Goal: Find specific page/section: Find specific page/section

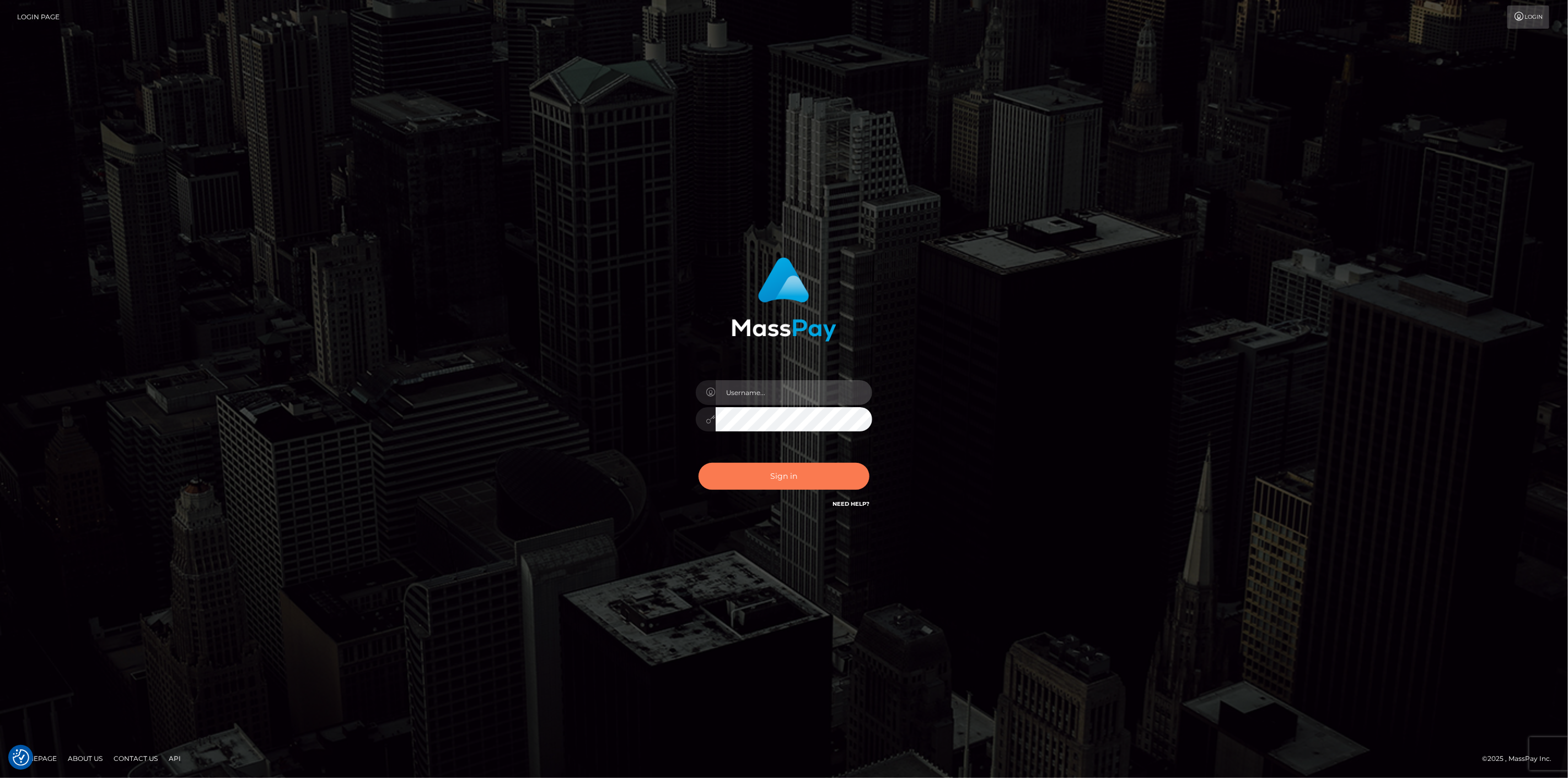
type input "scott.cm"
drag, startPoint x: 814, startPoint y: 472, endPoint x: 811, endPoint y: 464, distance: 8.5
click at [811, 471] on button "Sign in" at bounding box center [784, 477] width 171 height 27
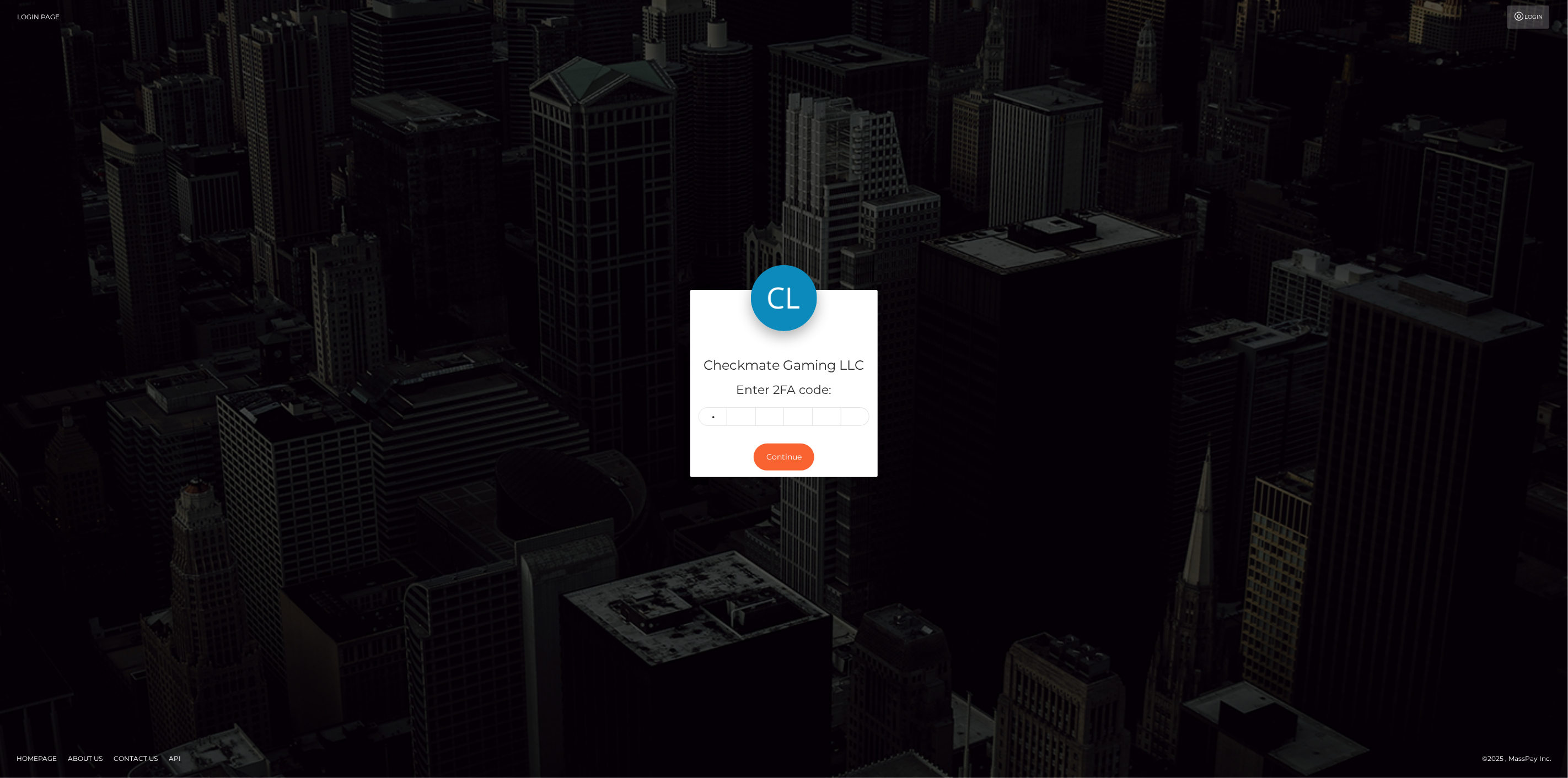
type input "4"
type input "2"
type input "3"
type input "7"
type input "1"
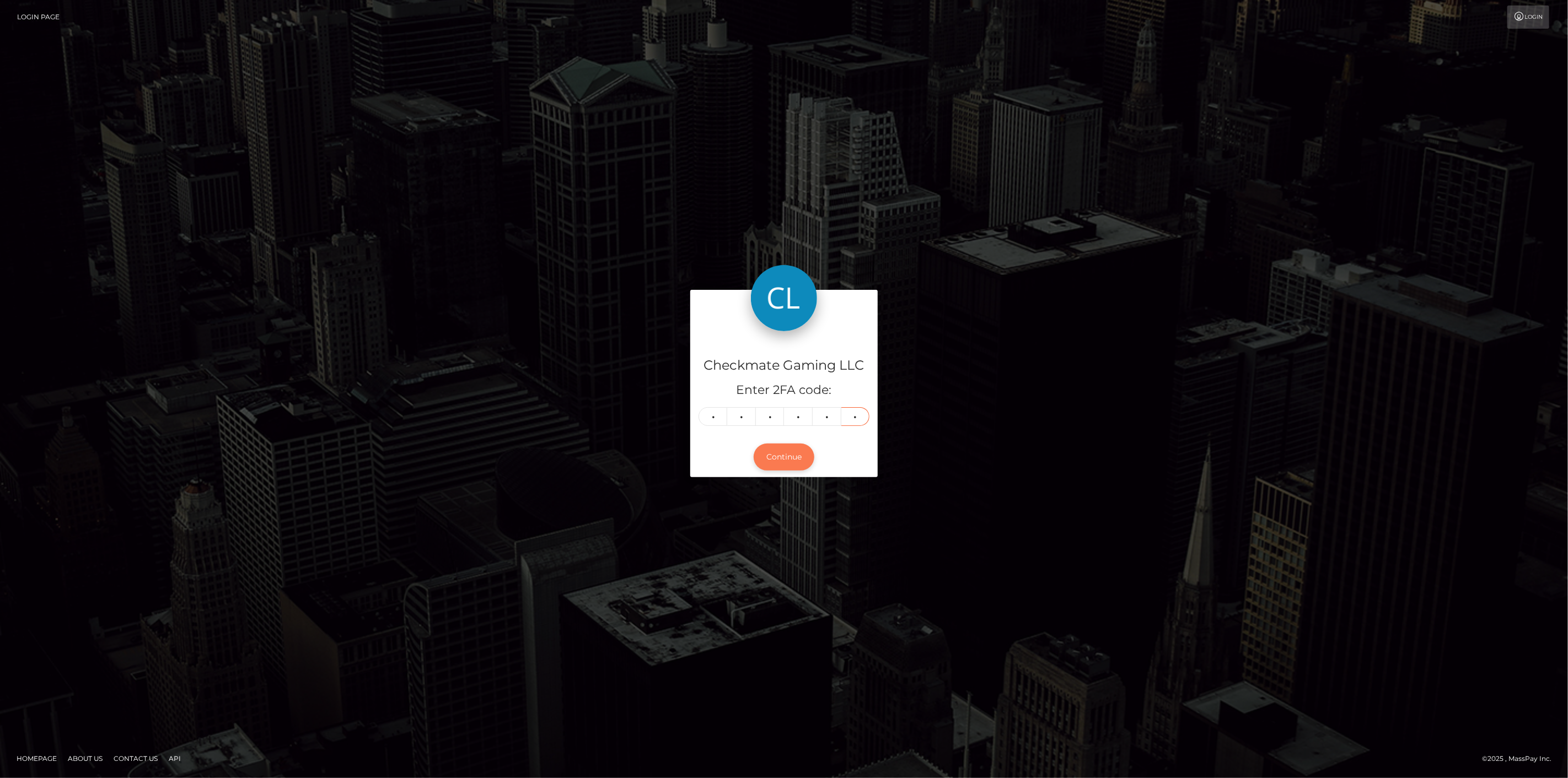
type input "7"
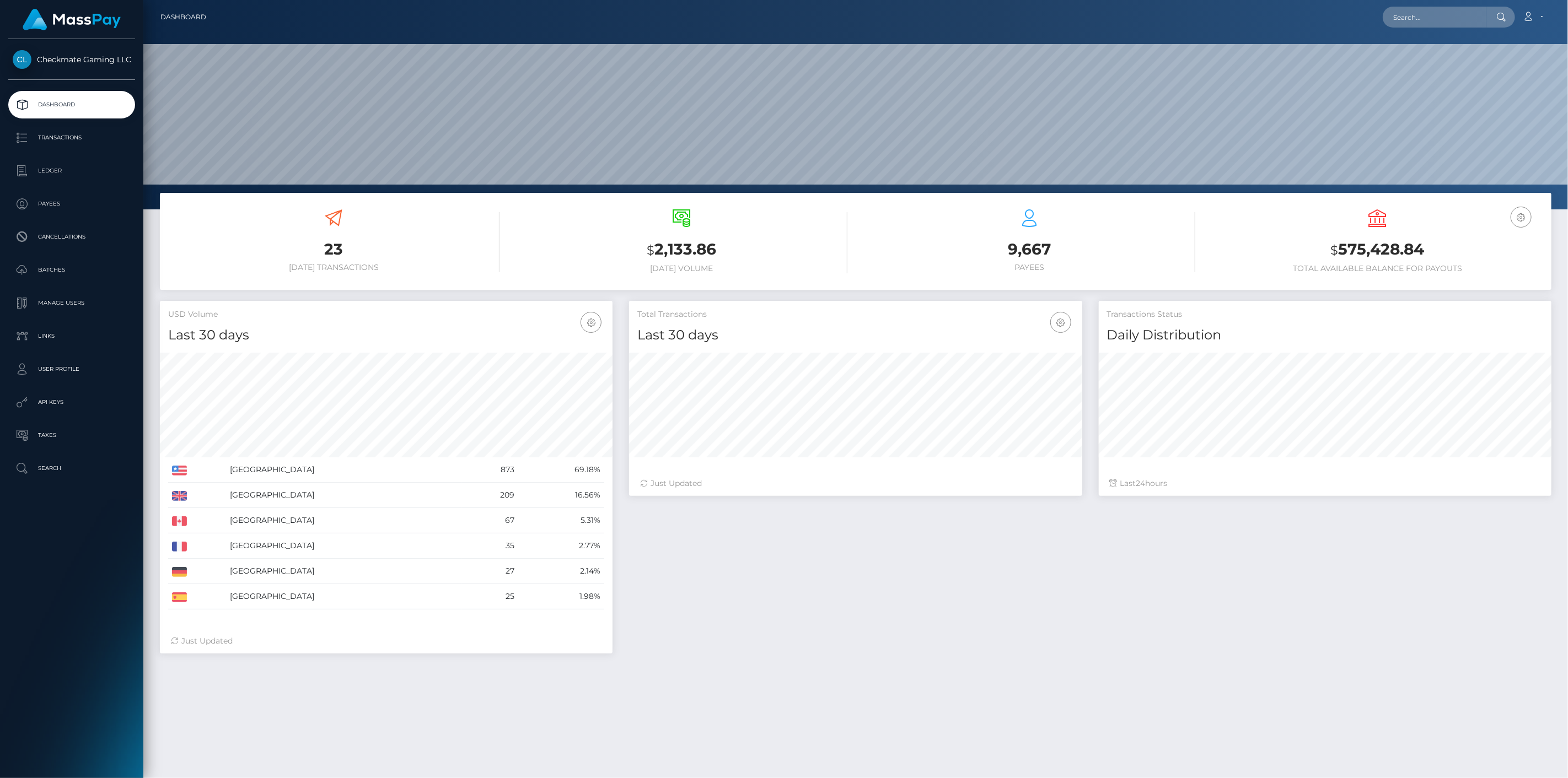
scroll to position [195, 453]
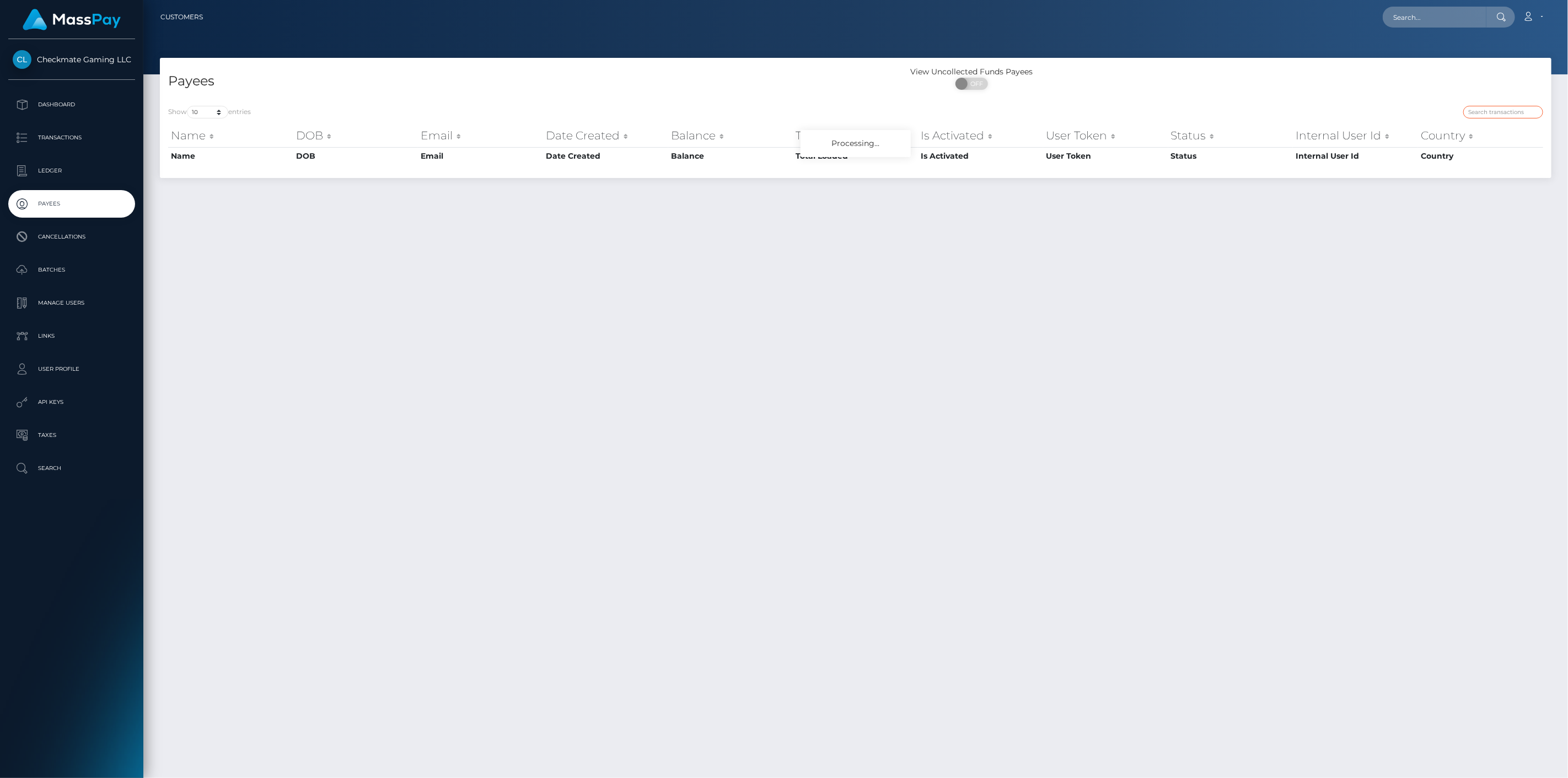
click at [1499, 107] on input "search" at bounding box center [1503, 112] width 80 height 12
paste input "1416854"
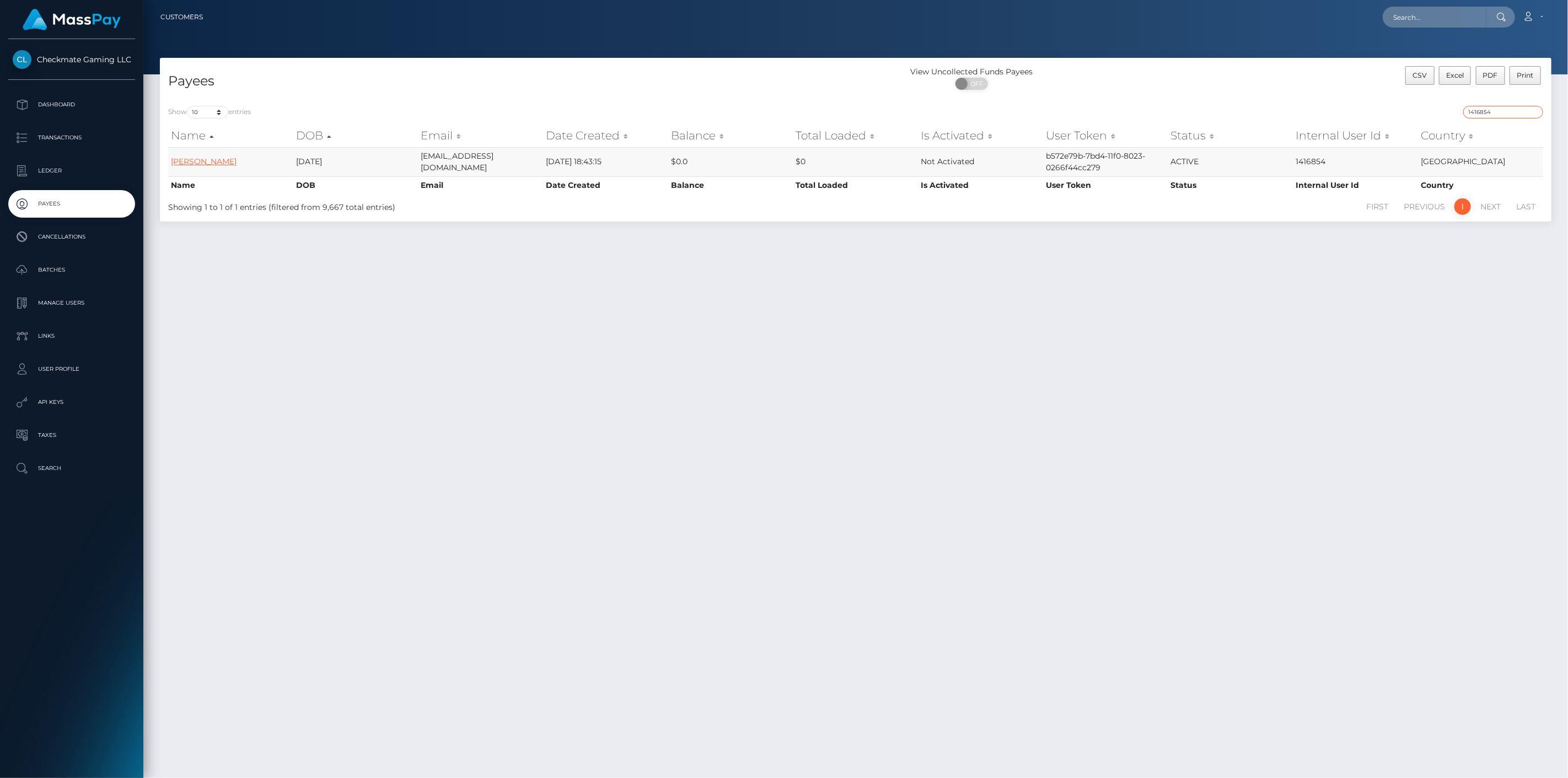
type input "1416854"
click at [201, 164] on link "James Brown" at bounding box center [203, 161] width 65 height 10
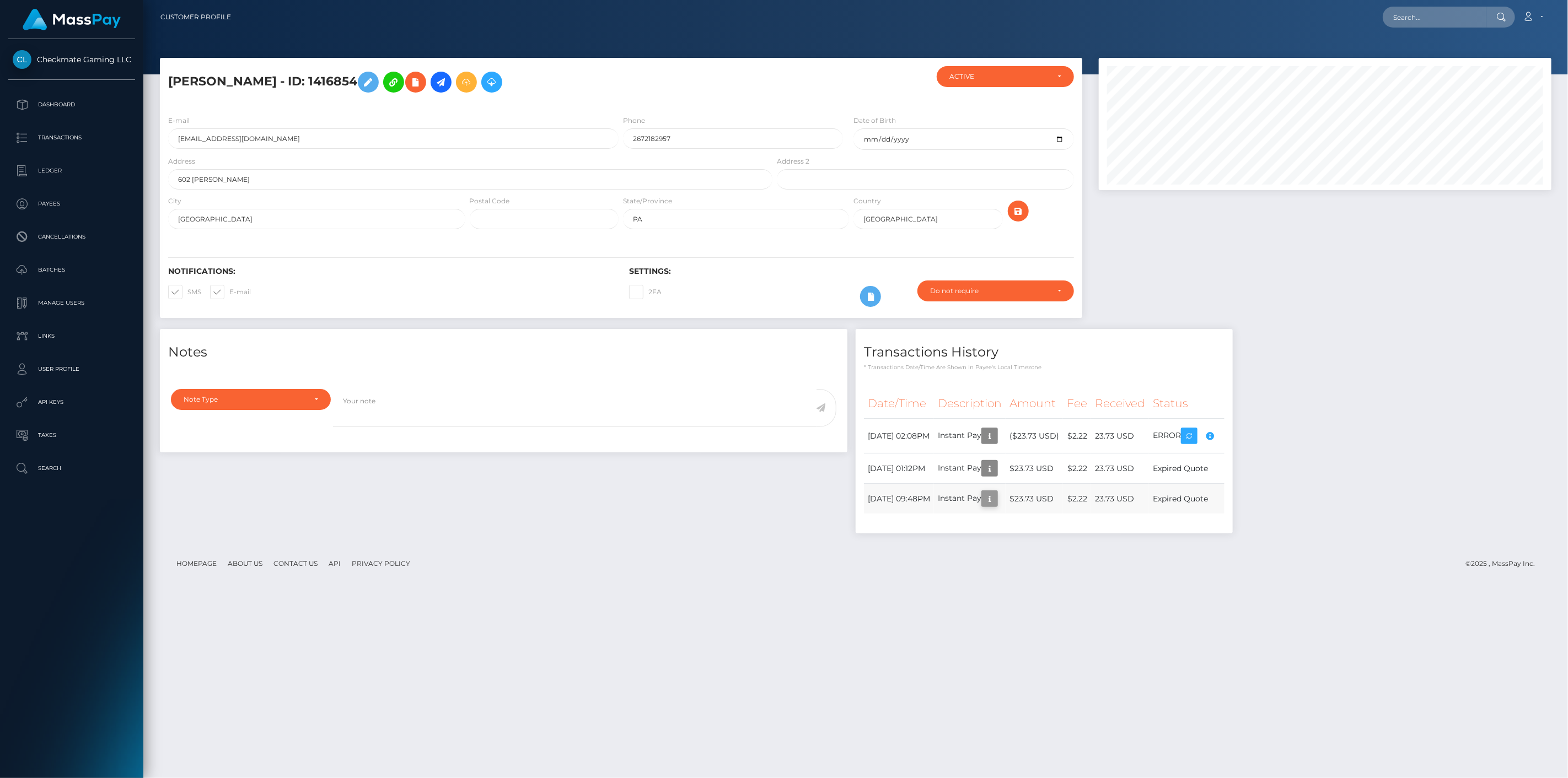
scroll to position [132, 453]
click at [996, 501] on icon "button" at bounding box center [989, 499] width 13 height 14
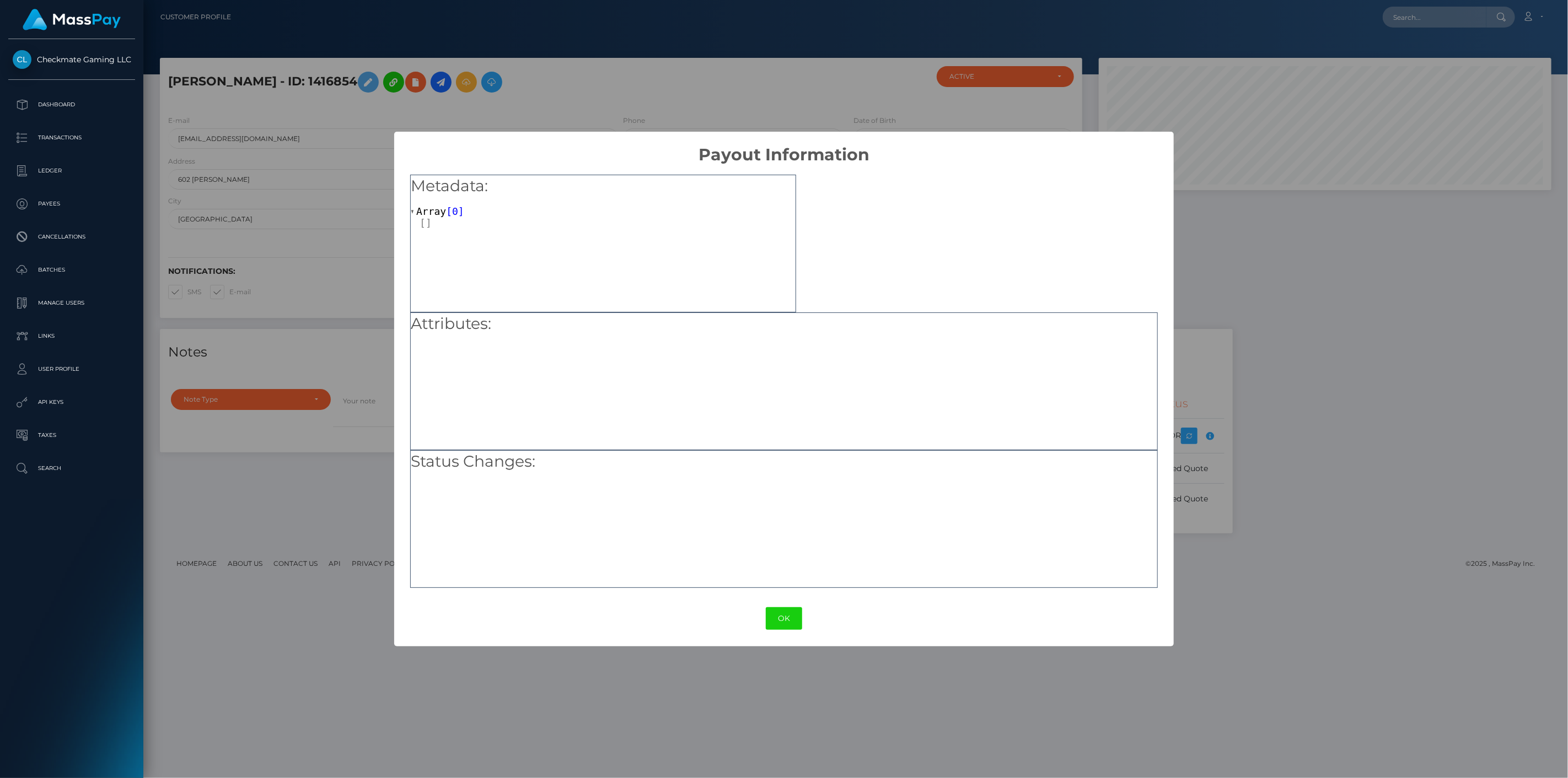
click at [1248, 543] on div "× Payout Information Metadata: Array [ 0 ] Attributes: Status Changes: OK No Ca…" at bounding box center [784, 389] width 1568 height 778
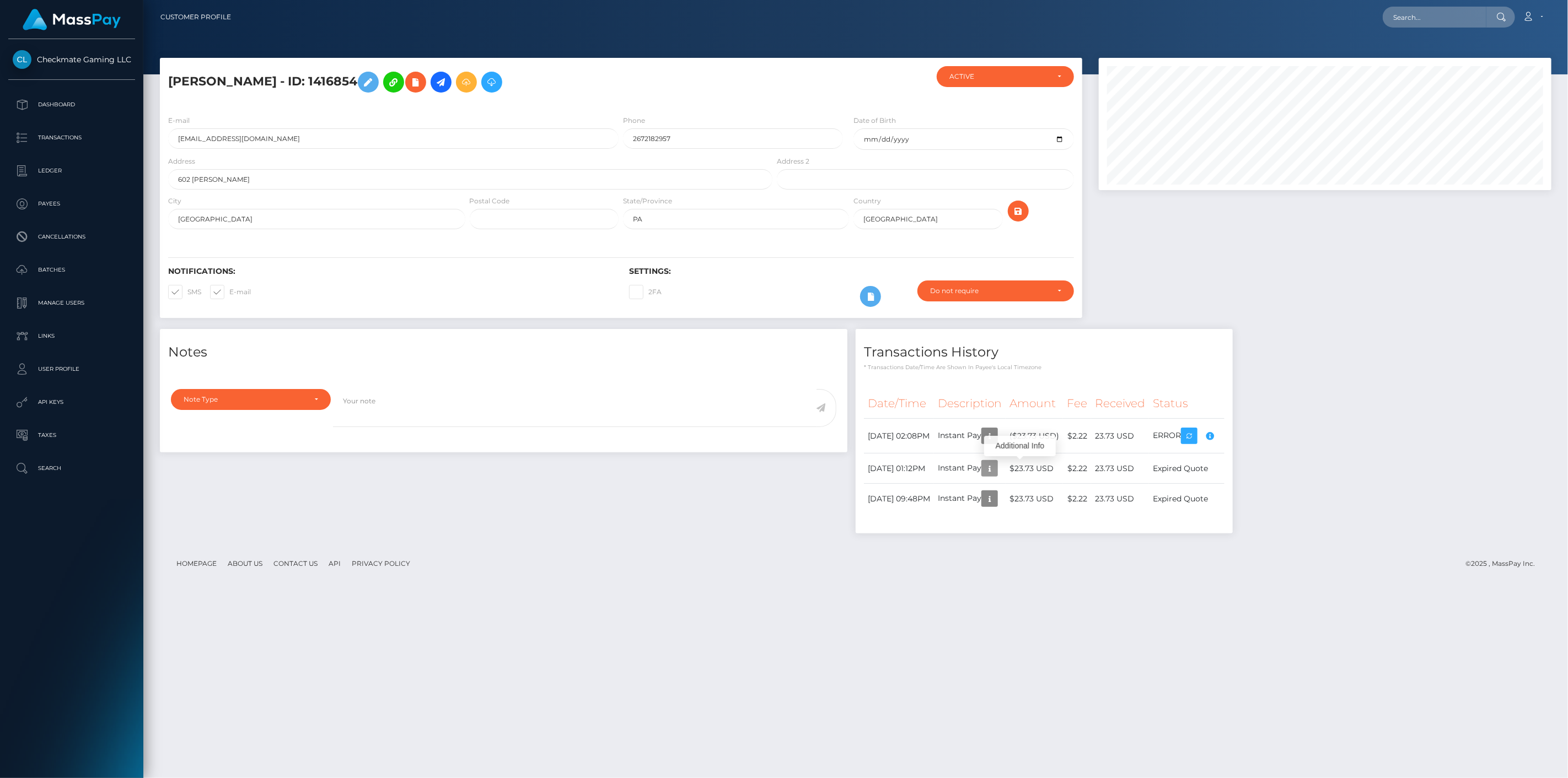
click at [996, 470] on icon "button" at bounding box center [989, 469] width 13 height 14
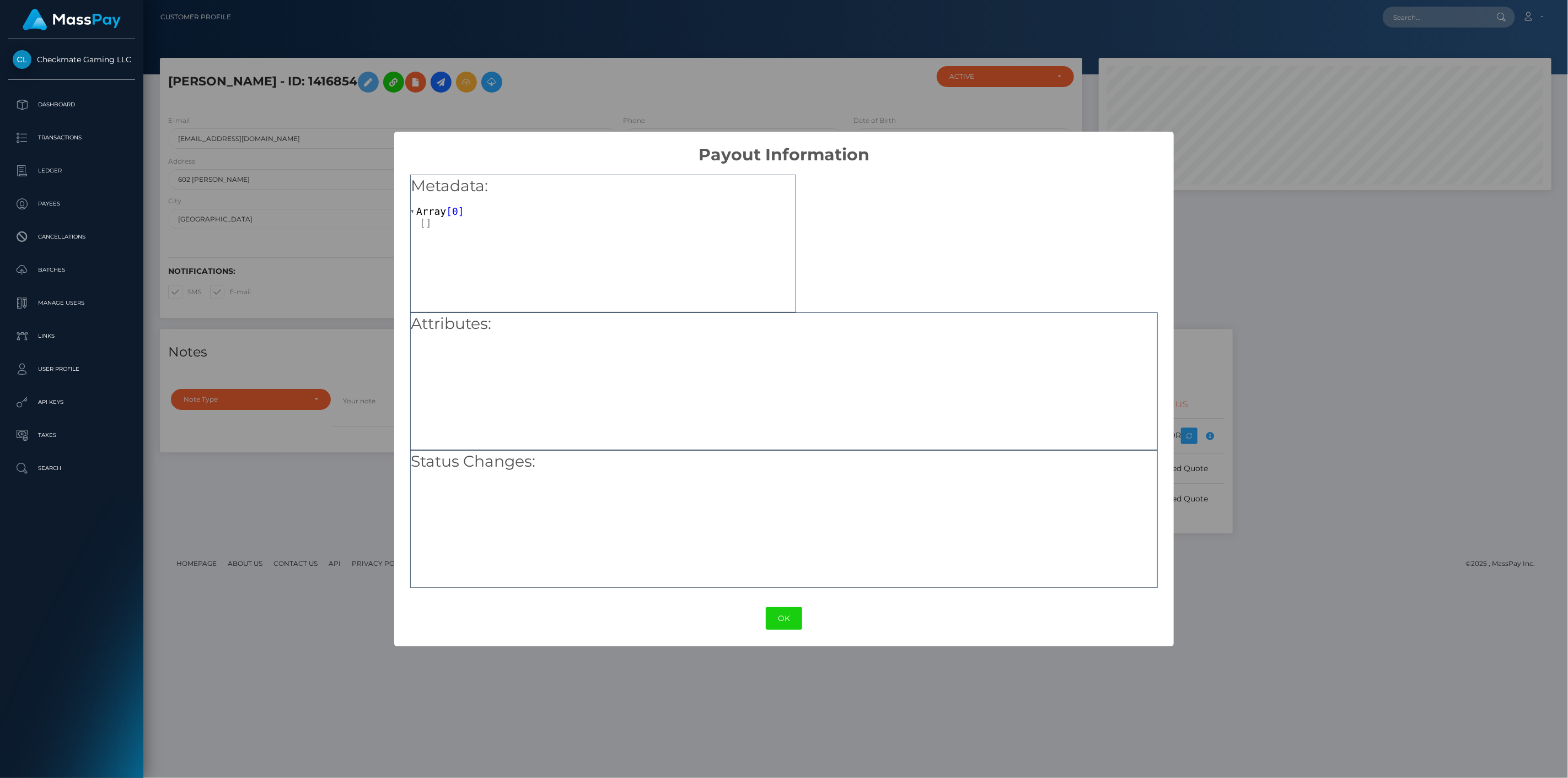
drag, startPoint x: 1249, startPoint y: 563, endPoint x: 1135, endPoint y: 507, distance: 127.0
click at [1241, 558] on div "× Payout Information Metadata: Array [ 0 ] Attributes: Status Changes: OK No Ca…" at bounding box center [784, 389] width 1568 height 778
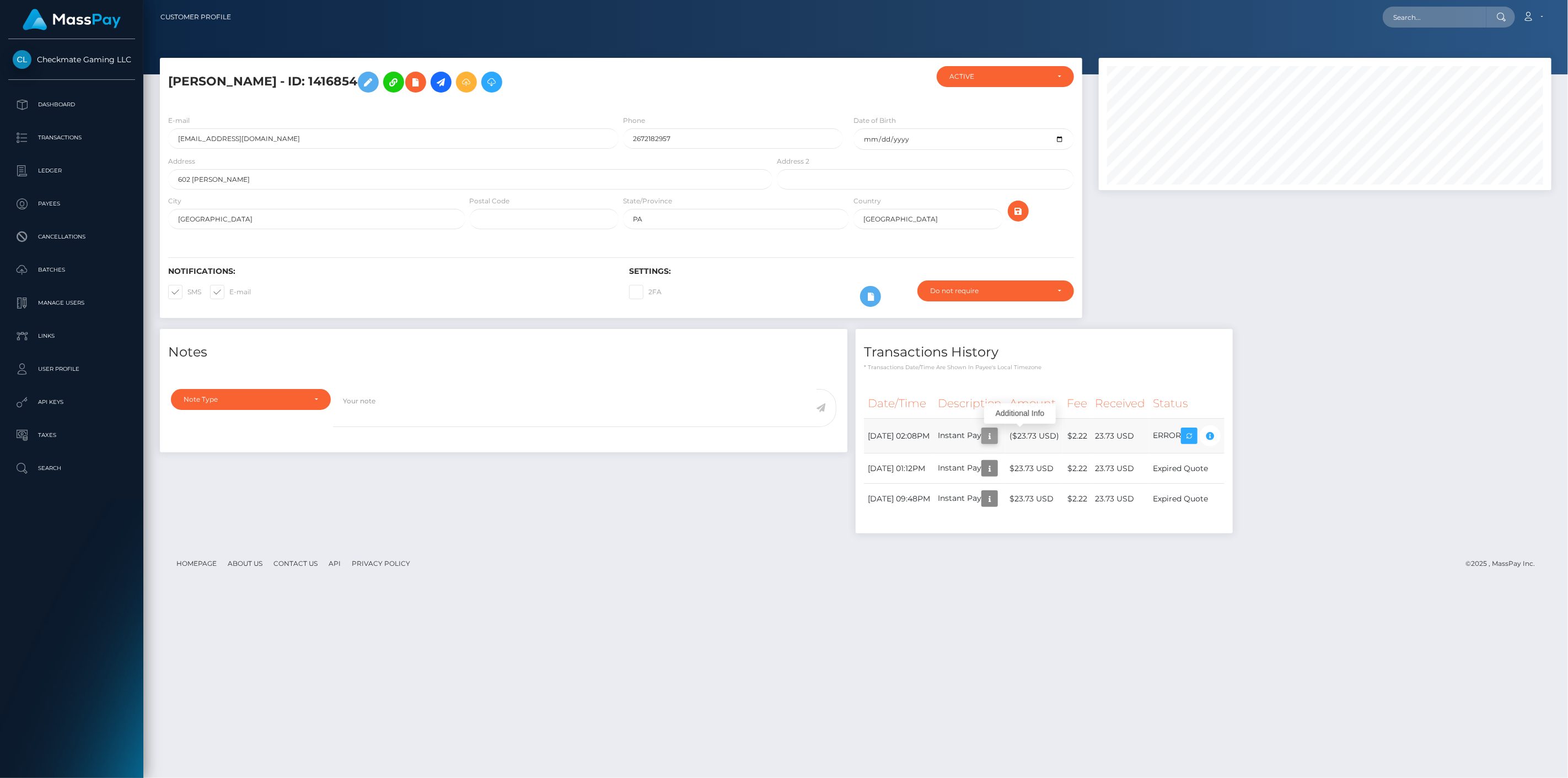
click at [996, 438] on icon "button" at bounding box center [989, 436] width 13 height 14
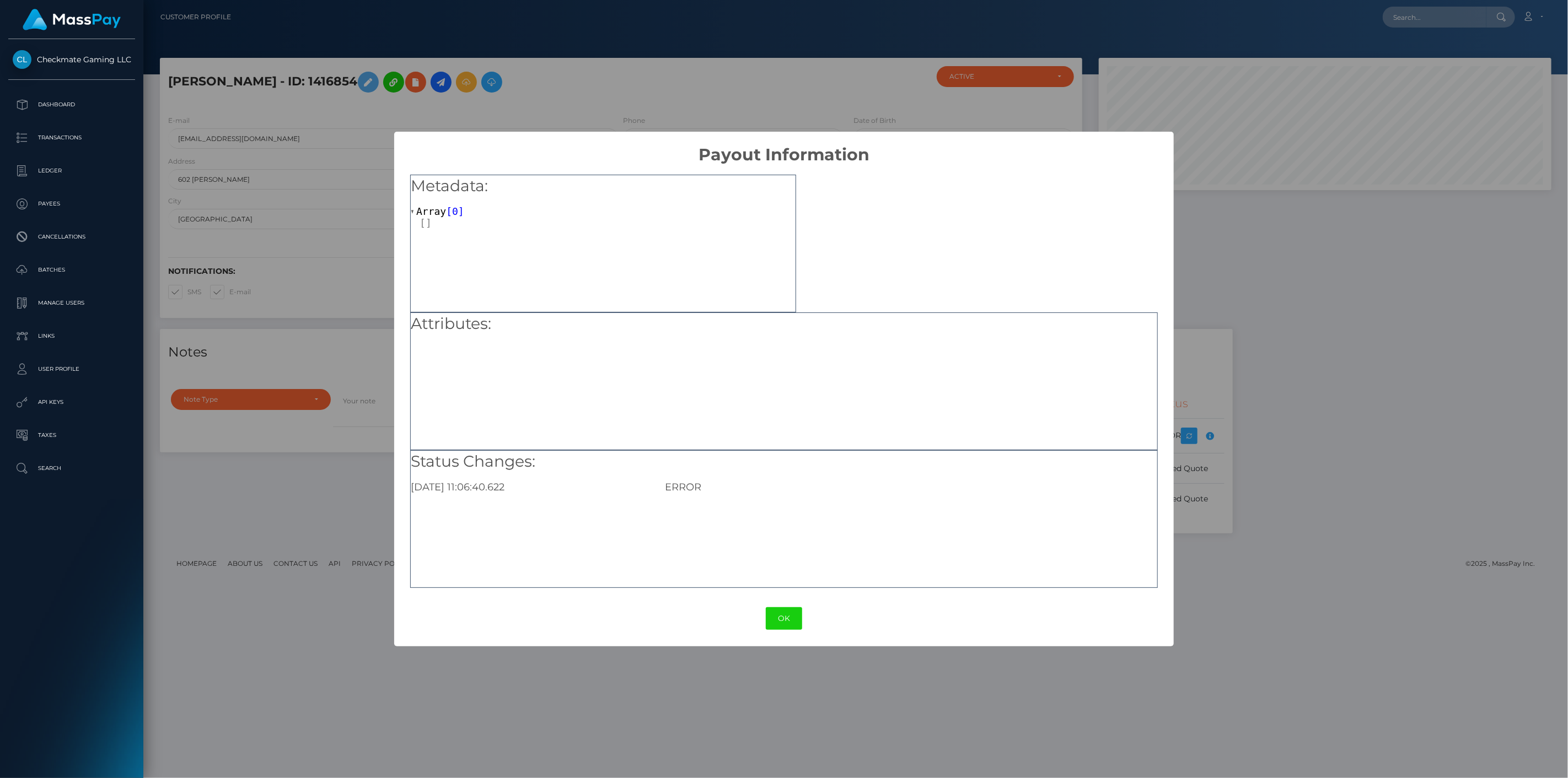
click at [1291, 519] on div "× Payout Information Metadata: Array [ 0 ] Attributes: Status Changes: 2025-08-…" at bounding box center [784, 389] width 1568 height 778
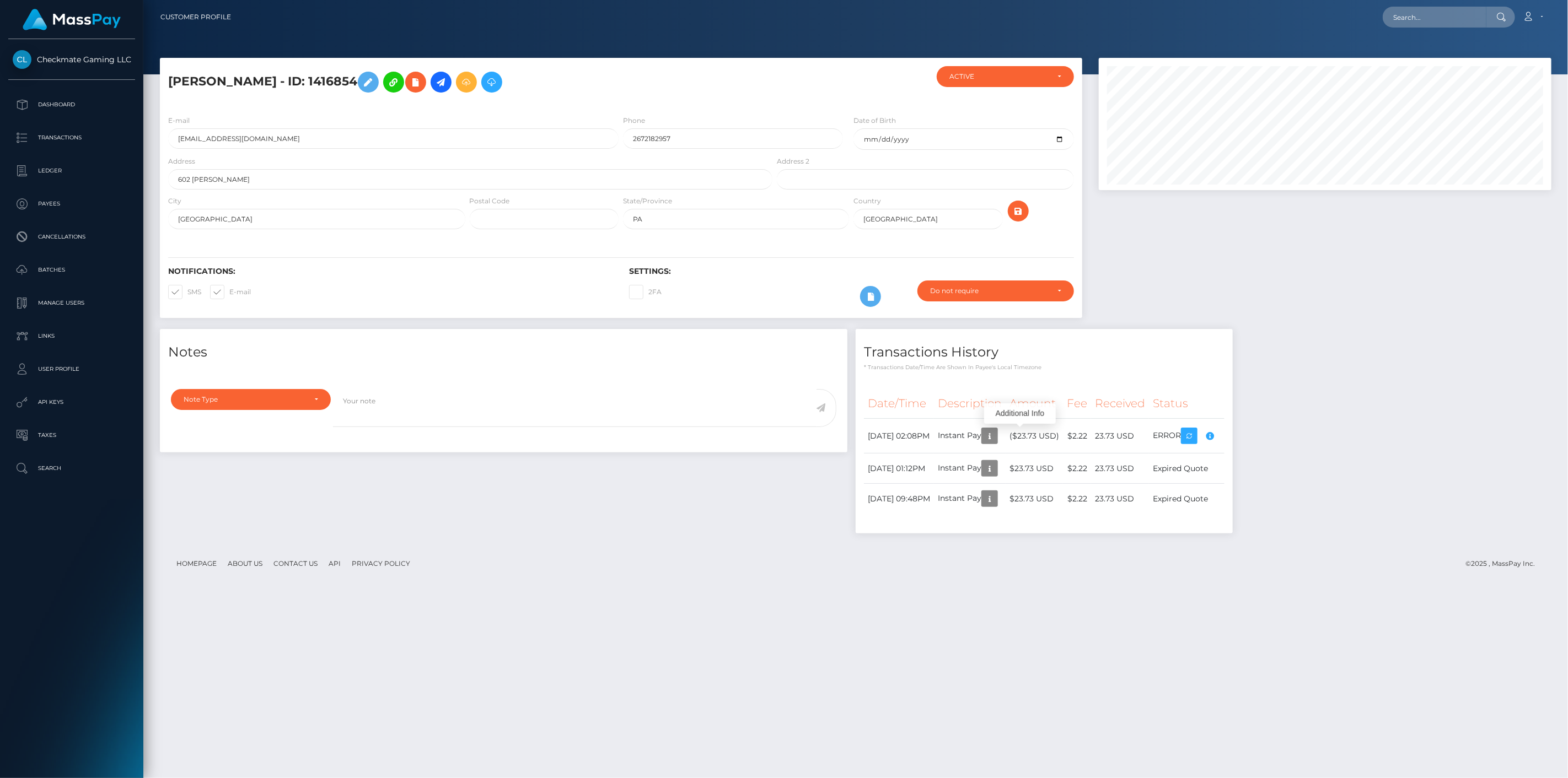
click at [1071, 577] on footer "Homepage About Us Contact Us API Privacy Policy © 2025 , MassPay Inc." at bounding box center [855, 564] width 1392 height 39
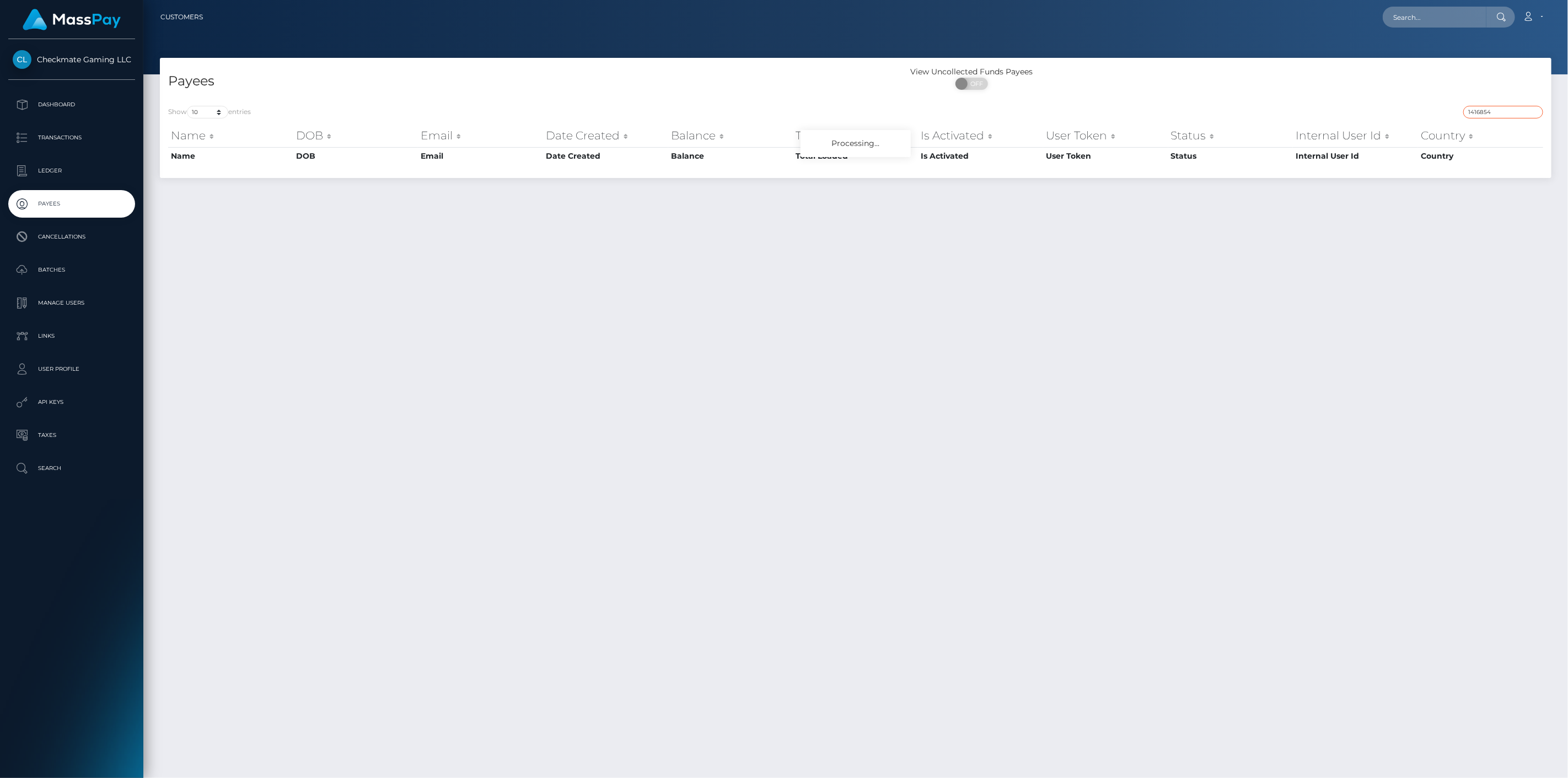
click at [1535, 107] on input "1416854" at bounding box center [1503, 112] width 80 height 12
click at [1495, 107] on input "1416854" at bounding box center [1503, 112] width 80 height 12
paste input "364"
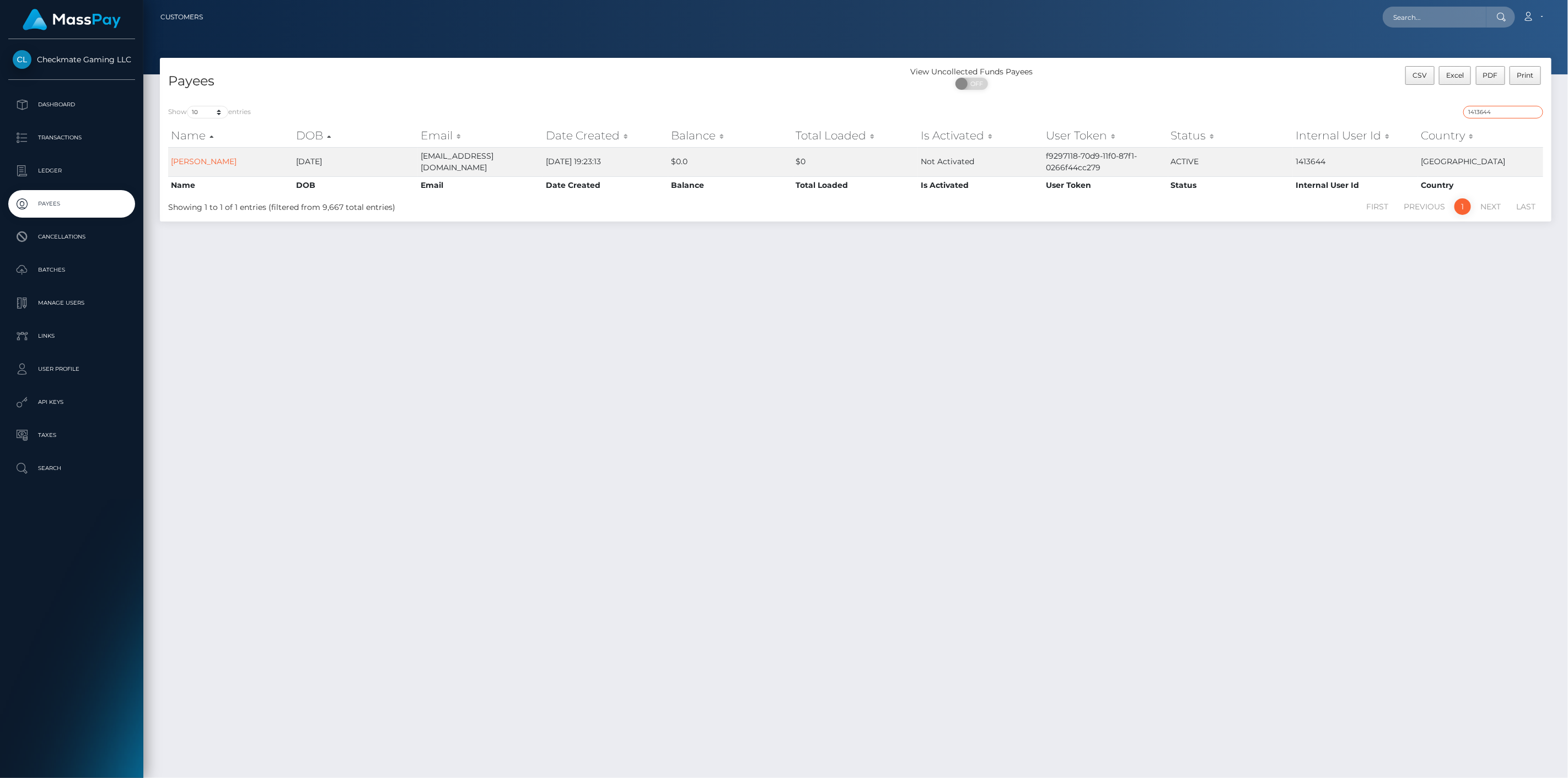
drag, startPoint x: 1499, startPoint y: 107, endPoint x: 1452, endPoint y: 112, distance: 47.3
click at [1453, 111] on div "1413644" at bounding box center [1203, 114] width 679 height 16
paste input "38751"
type input "138751"
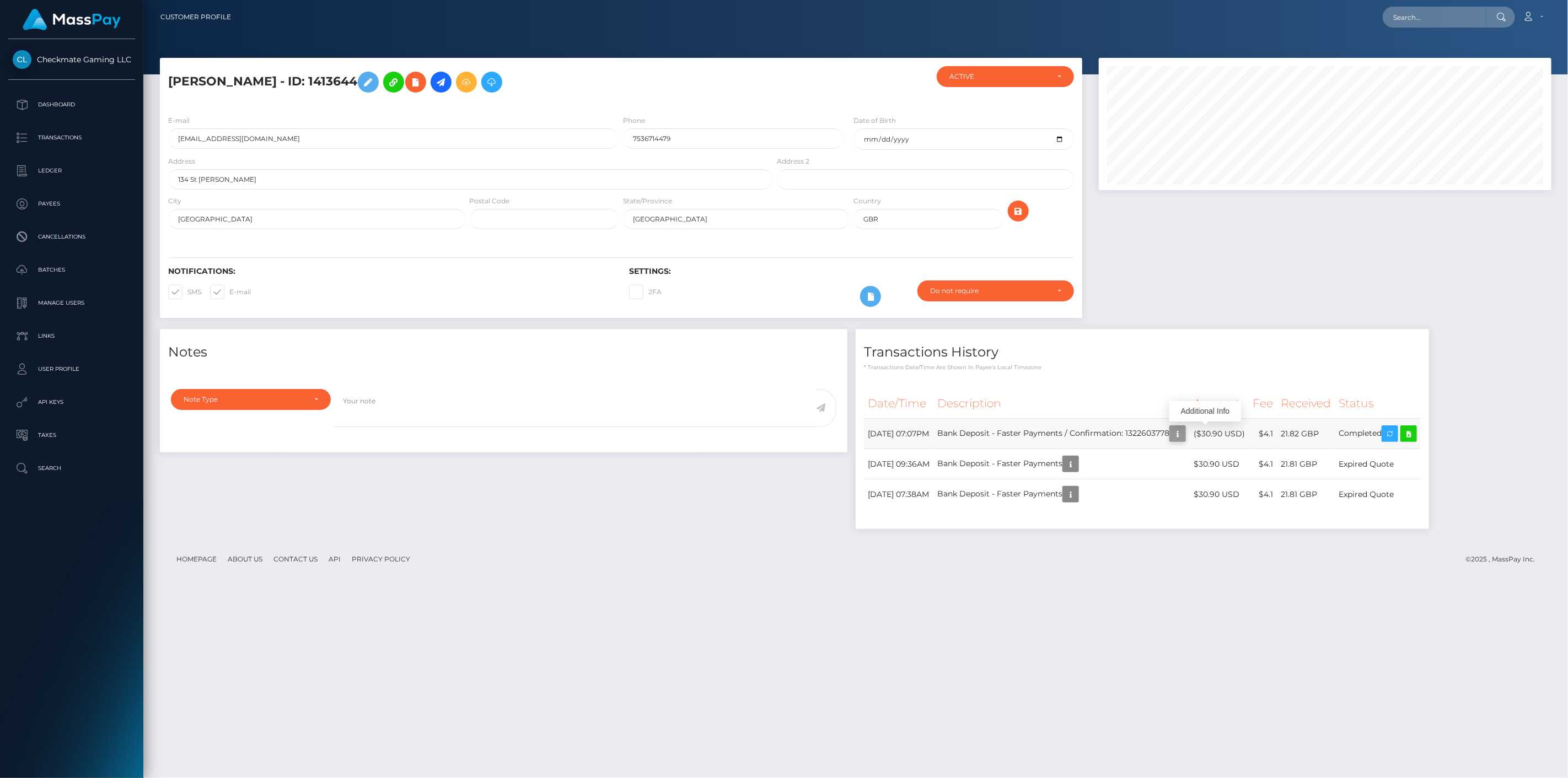
scroll to position [132, 453]
click at [1184, 434] on icon "button" at bounding box center [1177, 435] width 13 height 14
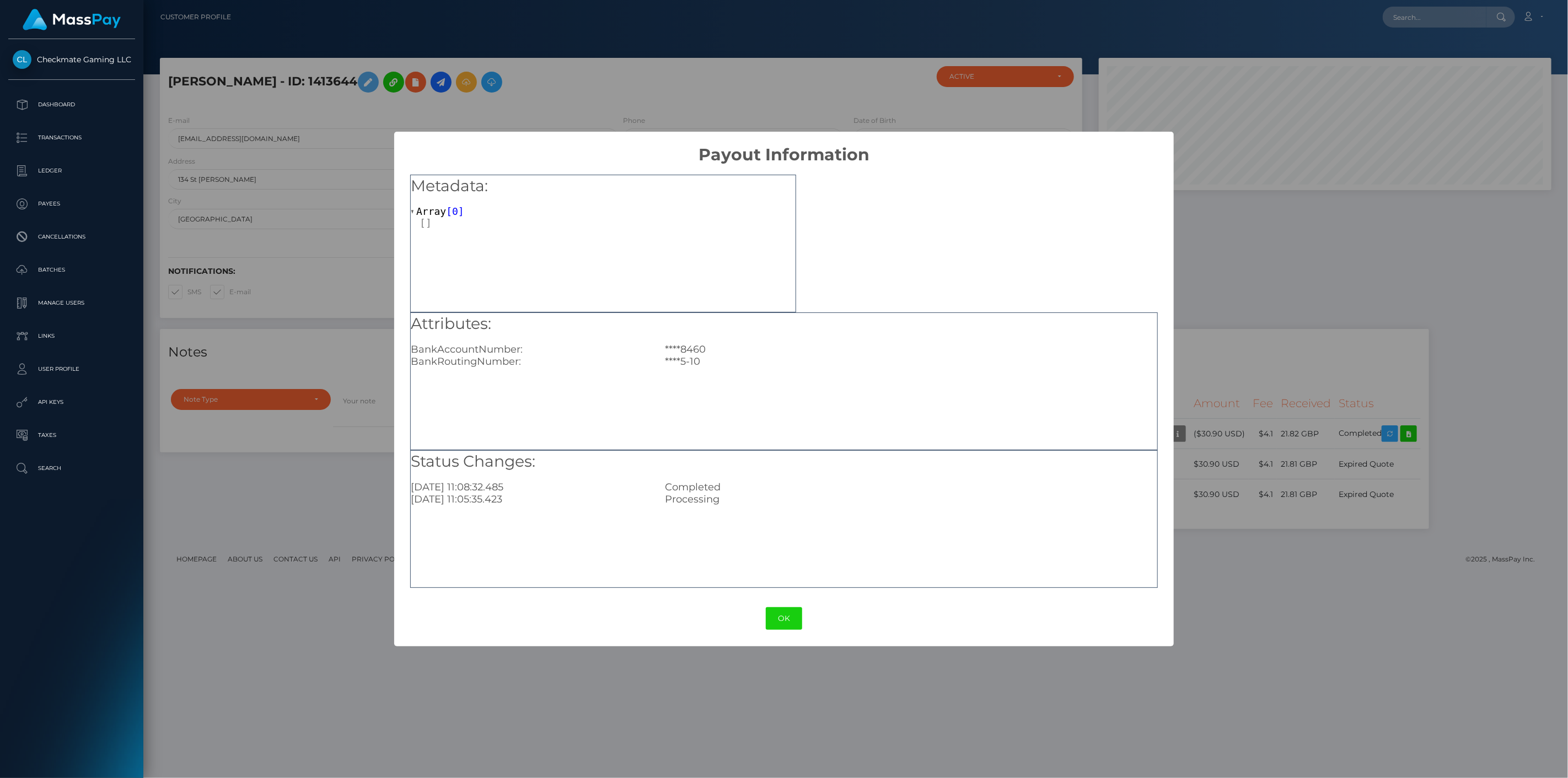
click at [1252, 305] on div "× Payout Information Metadata: Array [ 0 ] Attributes: BankAccountNumber: ****8…" at bounding box center [784, 389] width 1568 height 778
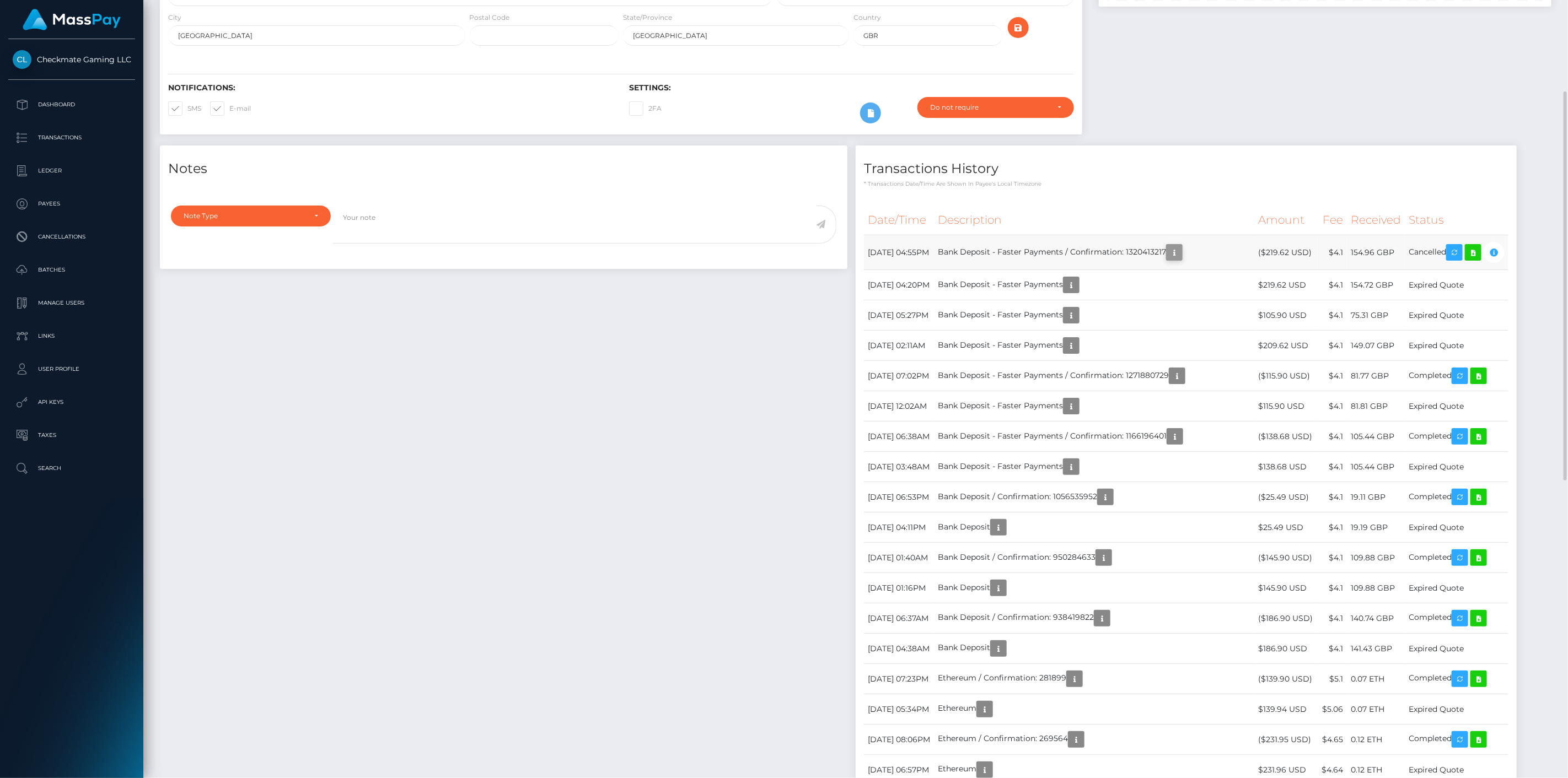
scroll to position [132, 453]
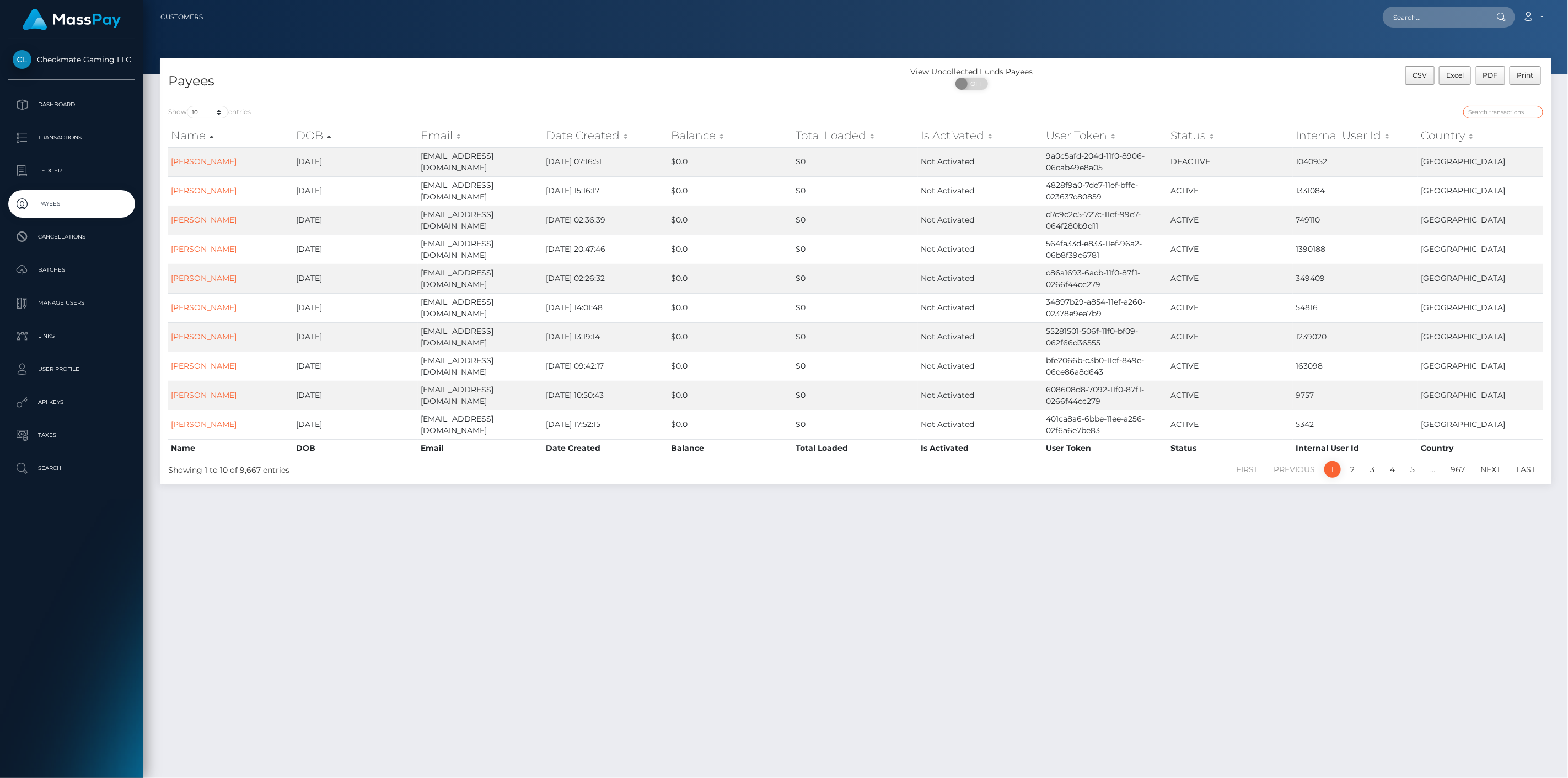
click at [1499, 107] on input "search" at bounding box center [1503, 112] width 80 height 12
paste input "1337750"
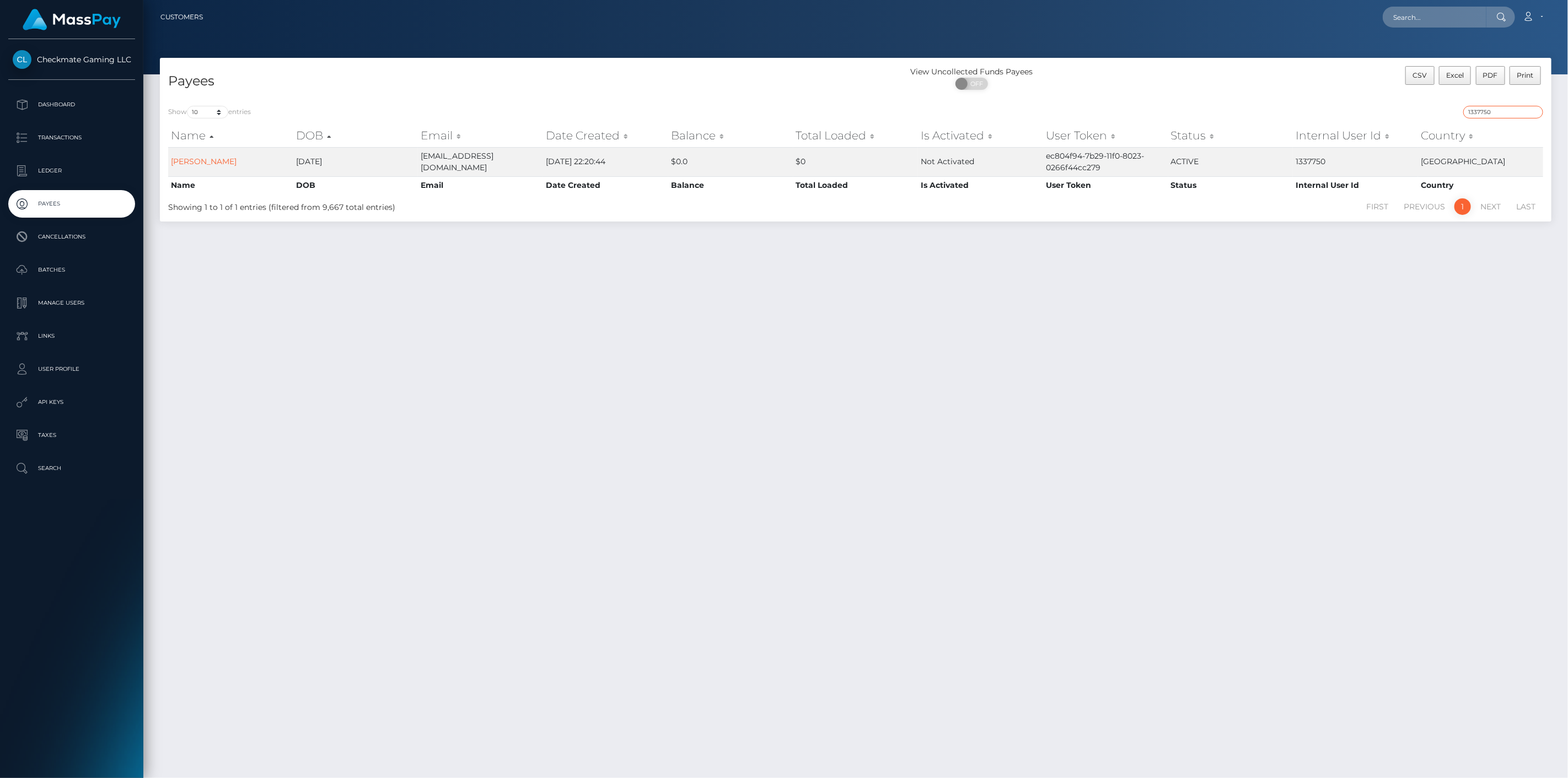
drag, startPoint x: 1503, startPoint y: 116, endPoint x: 1441, endPoint y: 116, distance: 62.0
click at [1441, 116] on div "1337750" at bounding box center [1203, 114] width 679 height 16
paste input "45274"
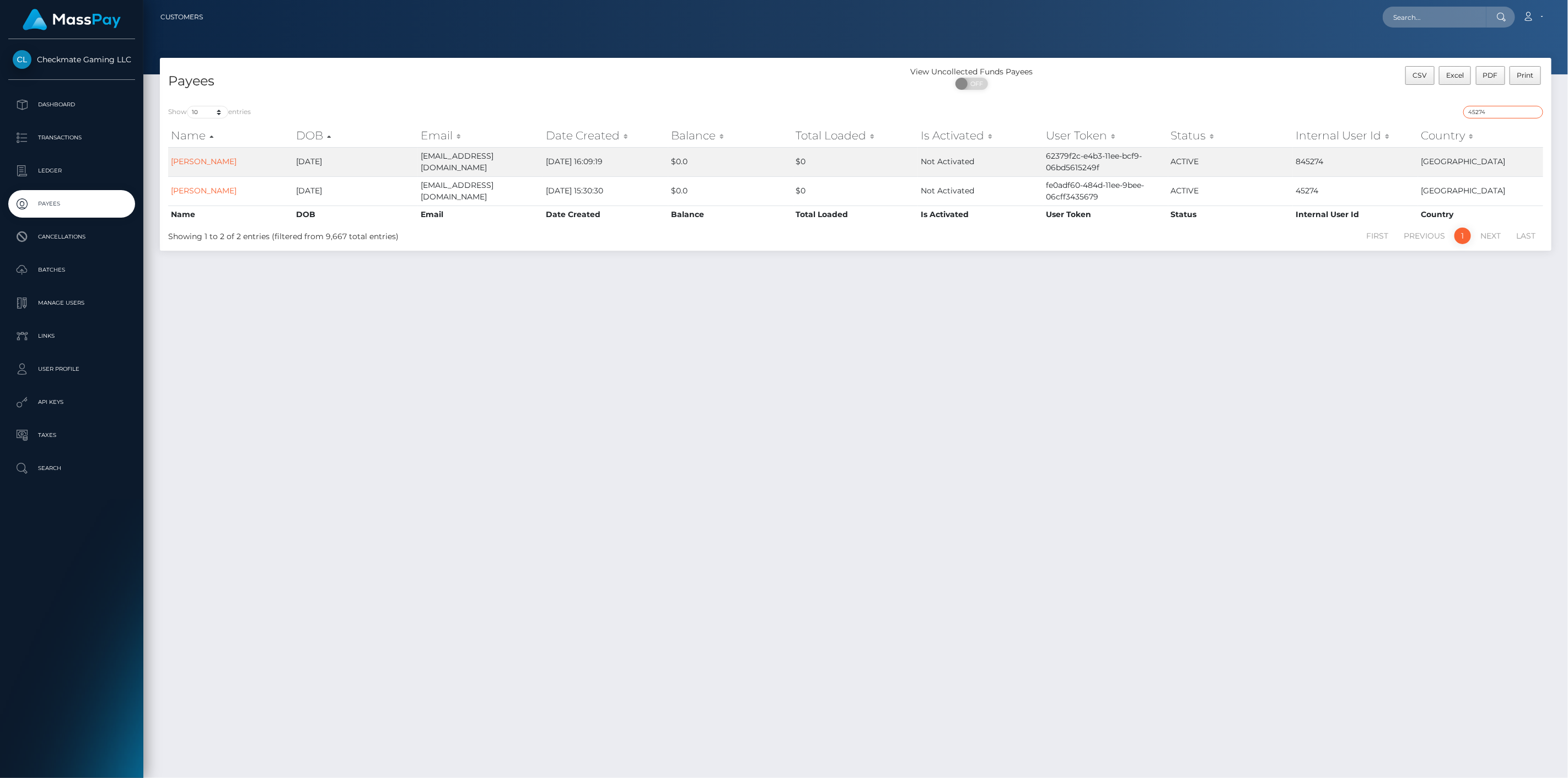
type input "45274"
click at [425, 457] on div "Payees View Uncollected Funds Payees ON OFF CSV Excel PDF Print Show 10 25 50 1…" at bounding box center [855, 413] width 1425 height 710
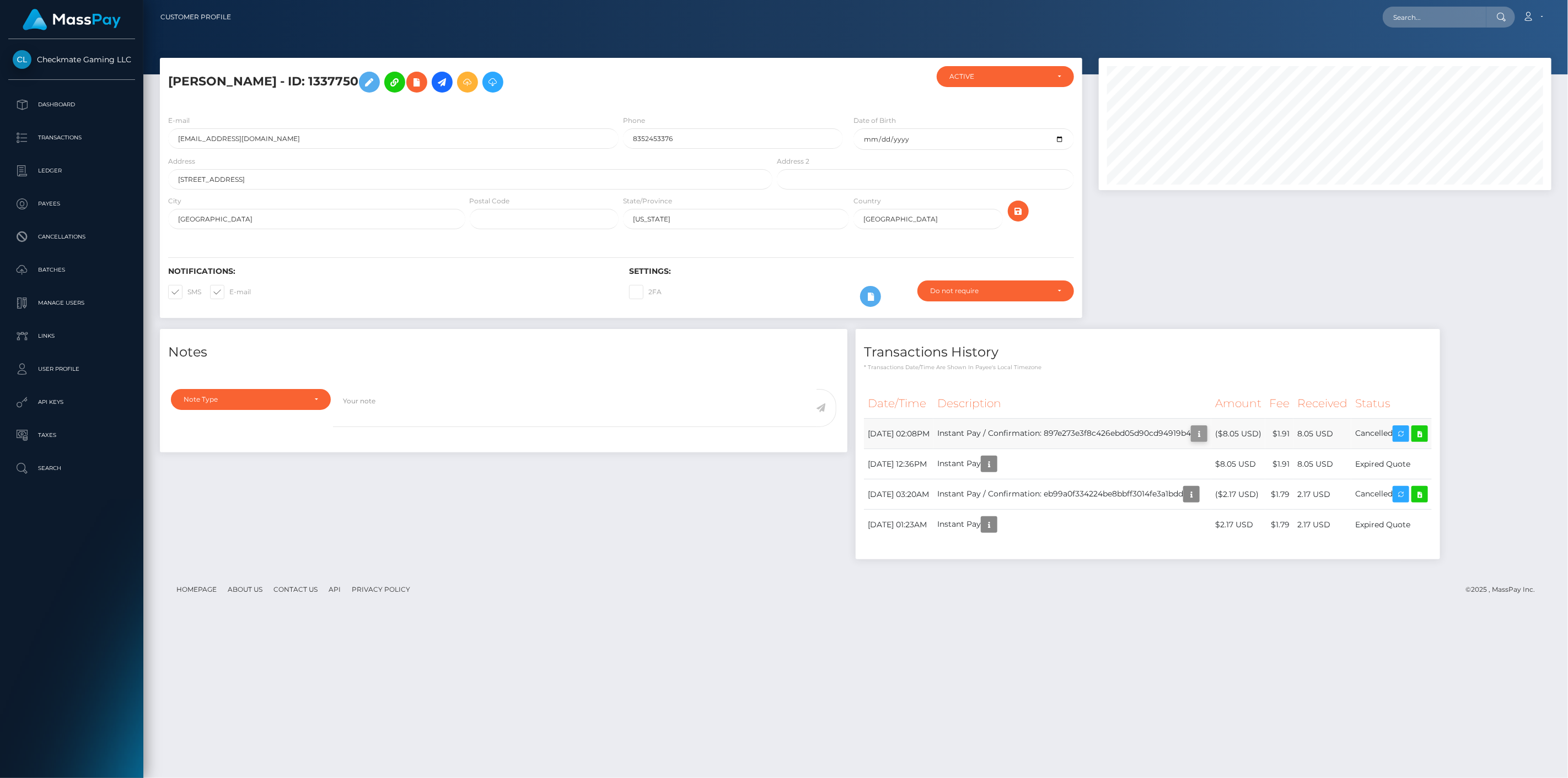
scroll to position [132, 453]
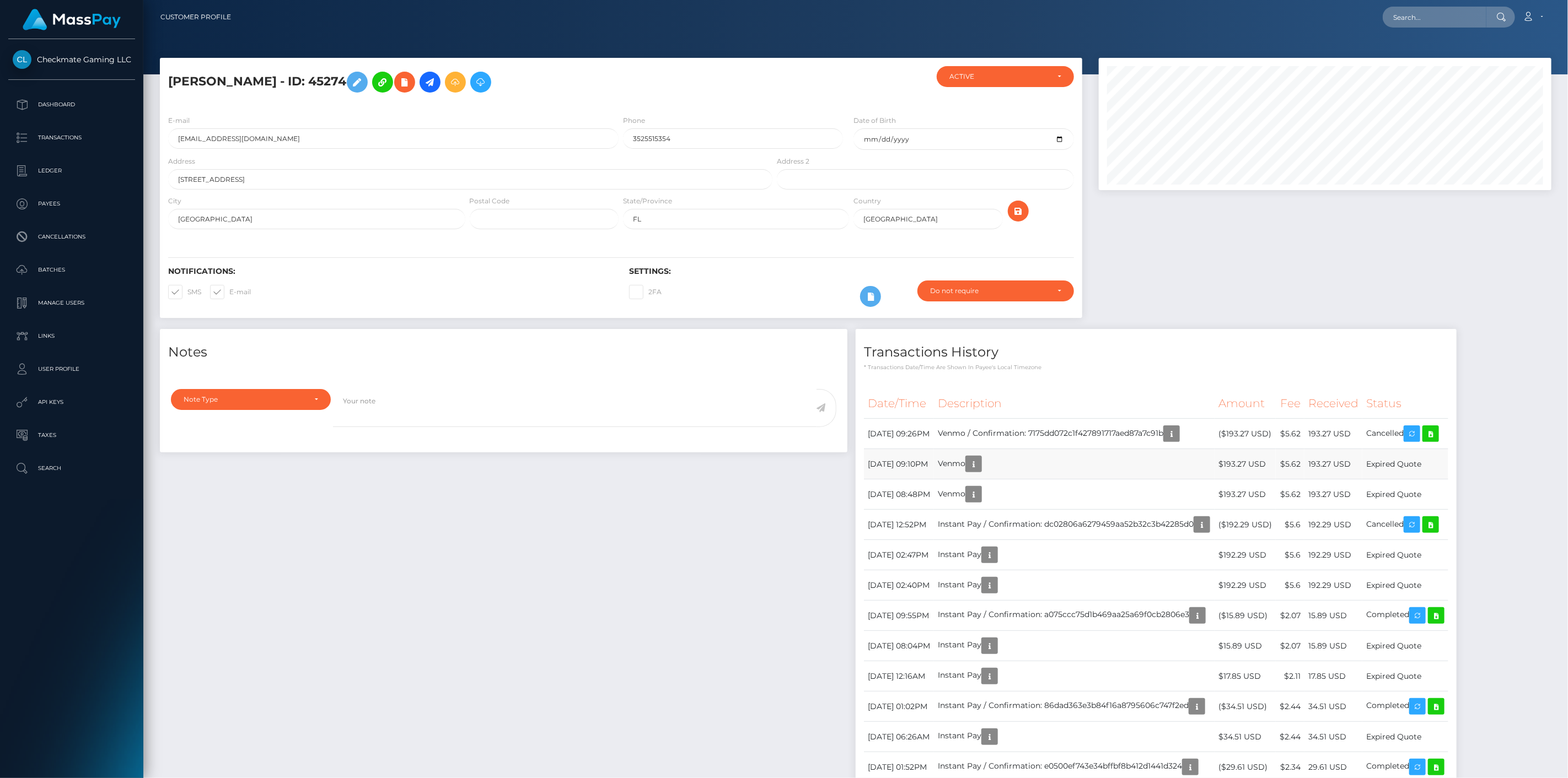
scroll to position [132, 453]
